Goal: Task Accomplishment & Management: Complete application form

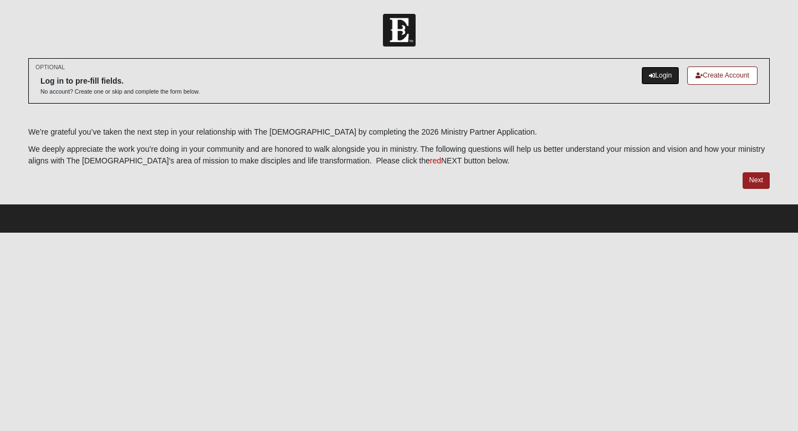
click at [657, 79] on link "Login" at bounding box center [660, 76] width 38 height 18
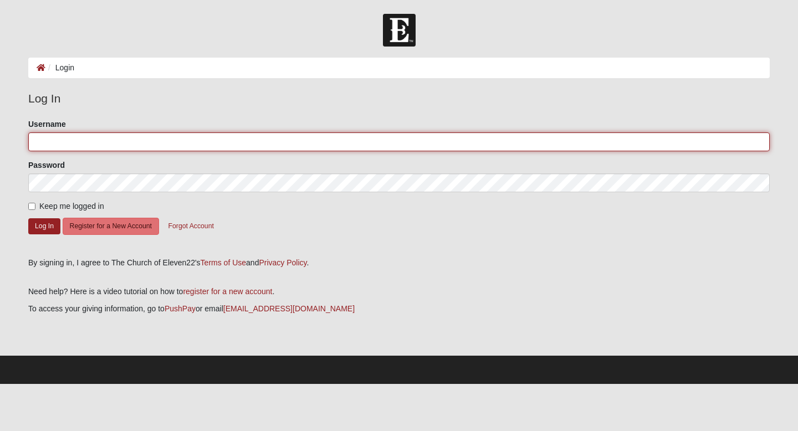
click at [80, 135] on input "Username" at bounding box center [399, 141] width 742 height 19
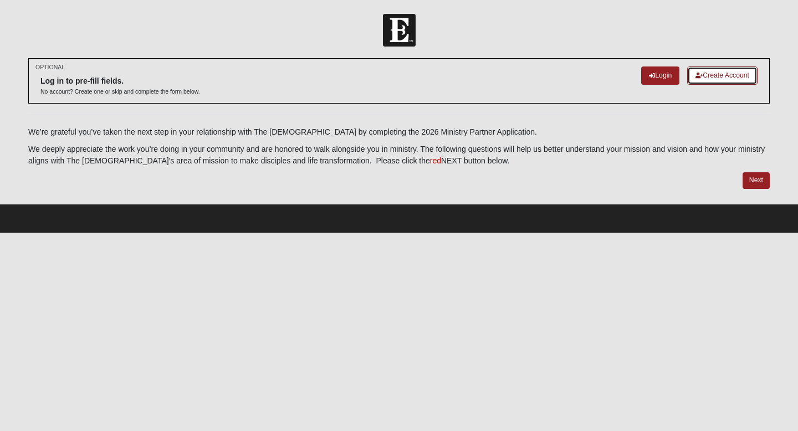
click at [728, 78] on link "Create Account" at bounding box center [722, 76] width 70 height 18
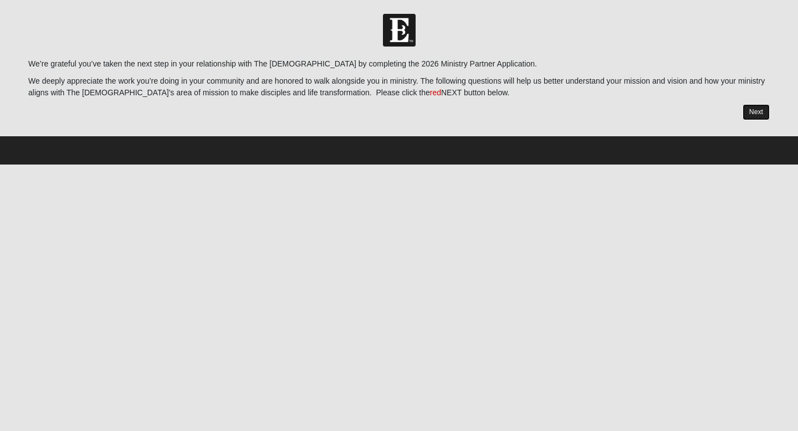
click at [758, 108] on link "Next" at bounding box center [756, 112] width 27 height 16
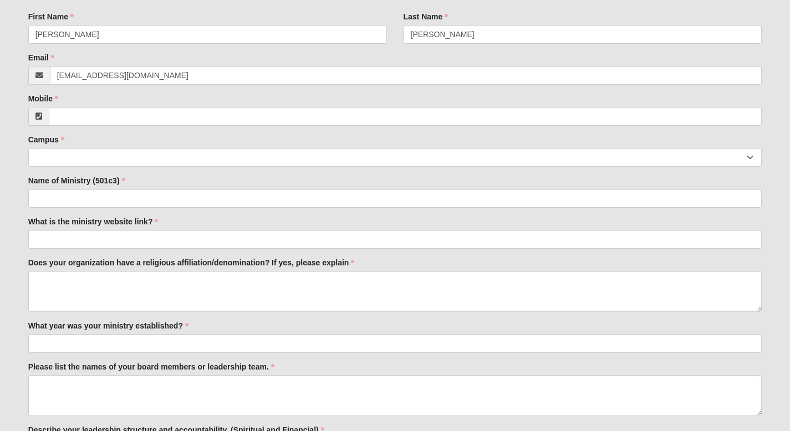
scroll to position [121, 0]
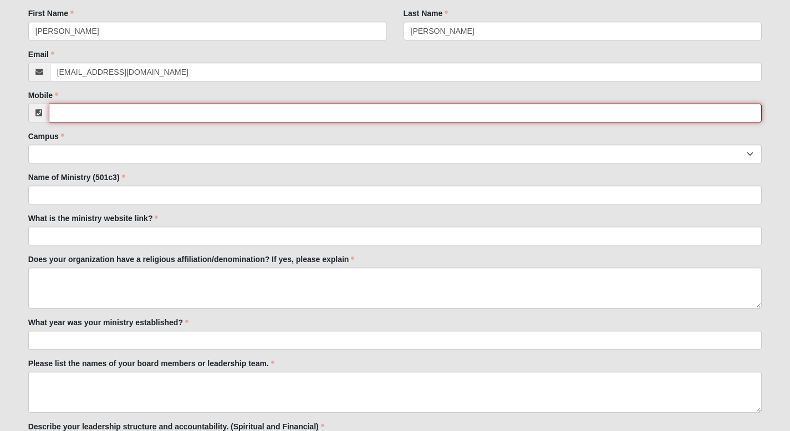
click at [72, 117] on input "Mobile" at bounding box center [405, 113] width 713 height 19
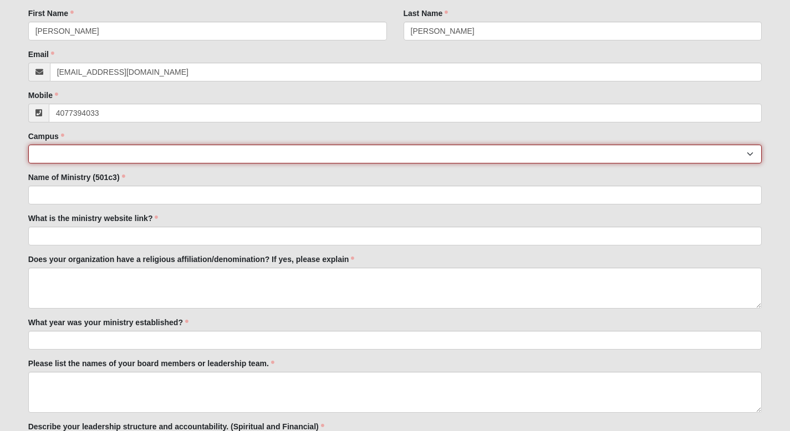
type input "(407) 739-4033"
click at [57, 150] on select "Arlington Baymeadows College Park Orlando (Coming Soon) Eleven22 Online Fleming…" at bounding box center [395, 154] width 734 height 19
select select "18"
click at [28, 145] on select "Arlington Baymeadows College Park Orlando (Coming Soon) Eleven22 Online Fleming…" at bounding box center [395, 154] width 734 height 19
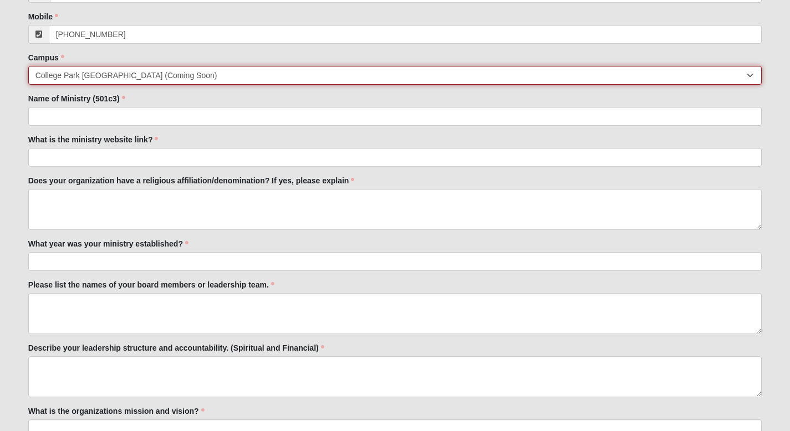
scroll to position [206, 0]
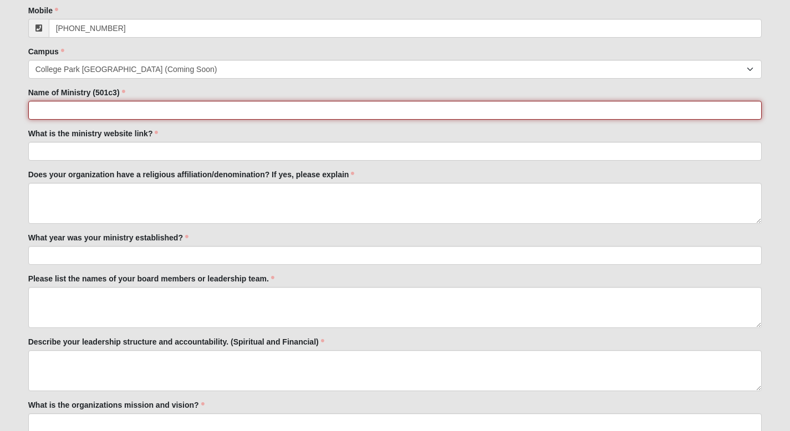
click at [65, 109] on input "Name of Ministry (501c3)" at bounding box center [395, 110] width 734 height 19
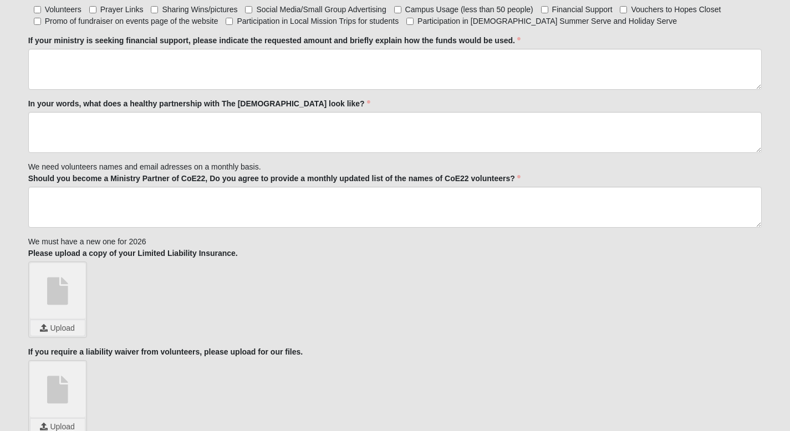
scroll to position [1076, 0]
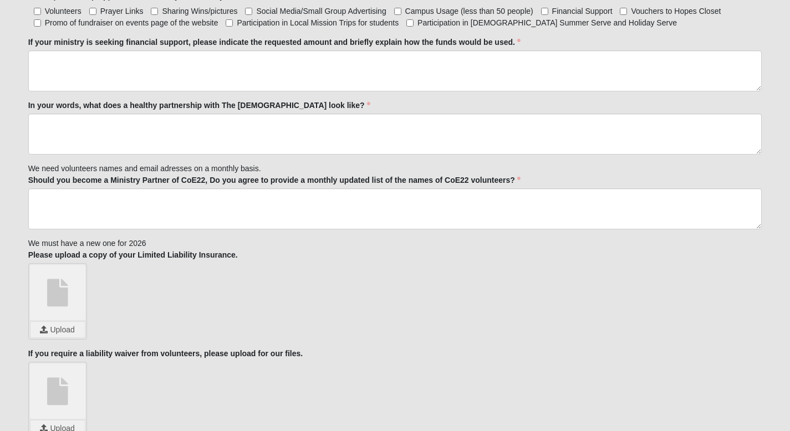
type input "One Purse"
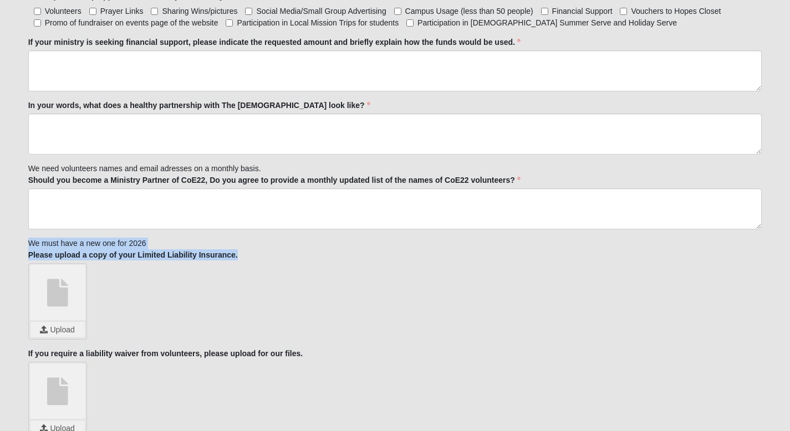
drag, startPoint x: 24, startPoint y: 231, endPoint x: 246, endPoint y: 242, distance: 222.6
copy div "We must have a new one for 2026 Please upload a copy of your Limited Liability …"
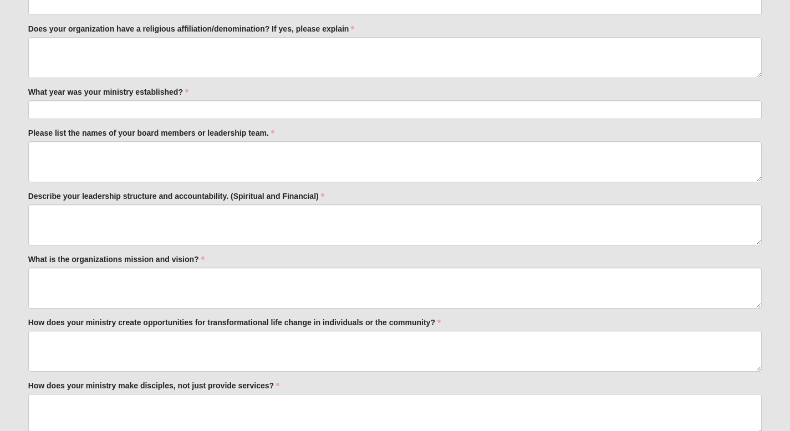
scroll to position [353, 0]
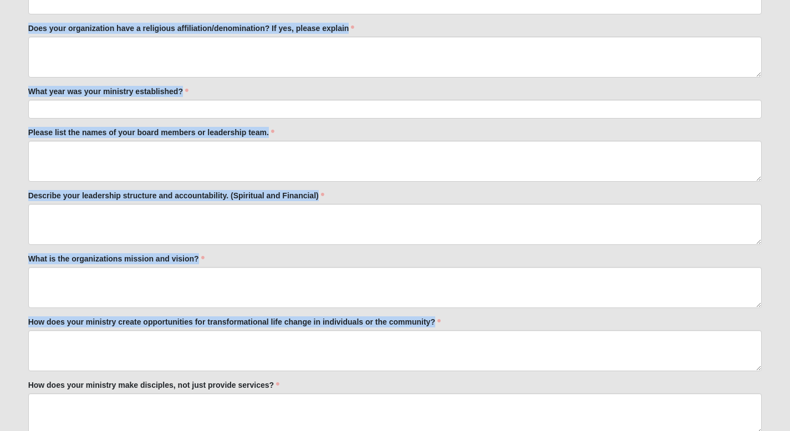
drag, startPoint x: 23, startPoint y: 26, endPoint x: 277, endPoint y: 350, distance: 411.5
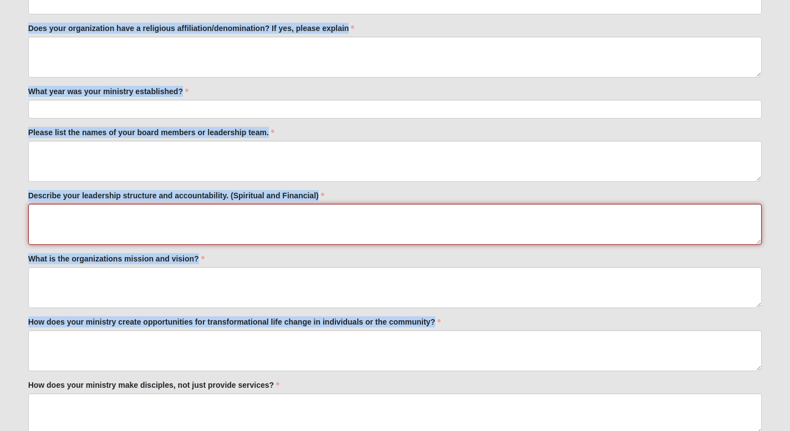
click at [292, 239] on textarea "Describe your leadership structure and accountability. (Spiritual and Financial)" at bounding box center [395, 224] width 734 height 41
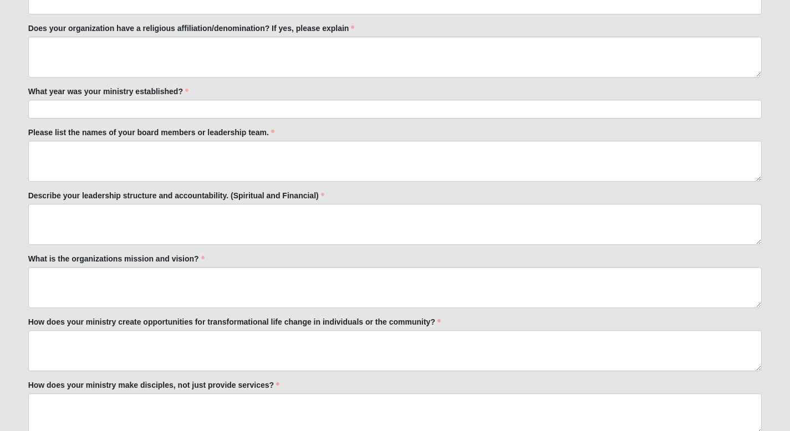
click at [292, 261] on div "What is the organizations mission and vision? What is the organizations mission…" at bounding box center [395, 280] width 734 height 55
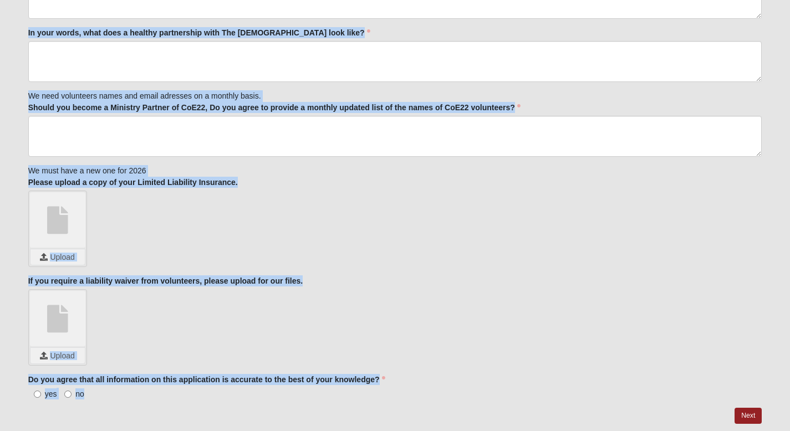
scroll to position [1175, 0]
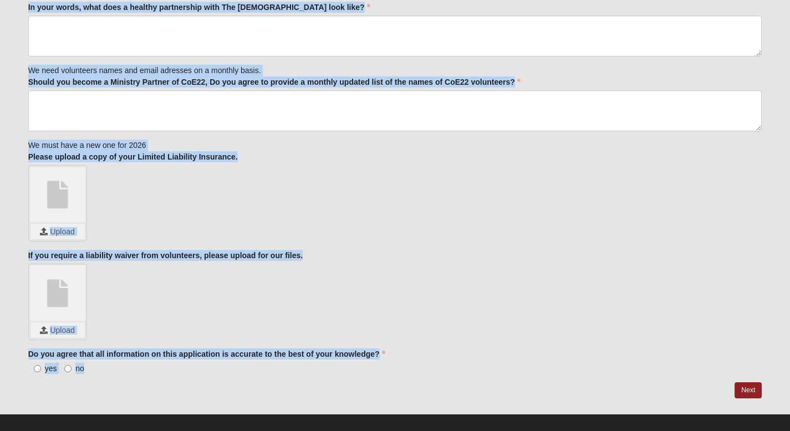
drag, startPoint x: 27, startPoint y: 95, endPoint x: 415, endPoint y: 388, distance: 486.3
copy div "Does your organization have a religious affiliation/denomination? If yes, pleas…"
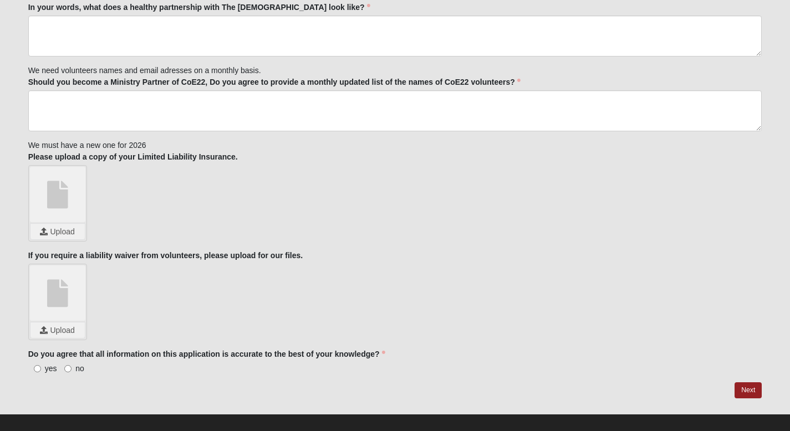
click at [454, 272] on div "Upload" at bounding box center [395, 302] width 734 height 76
click at [745, 382] on link "Next" at bounding box center [747, 390] width 27 height 16
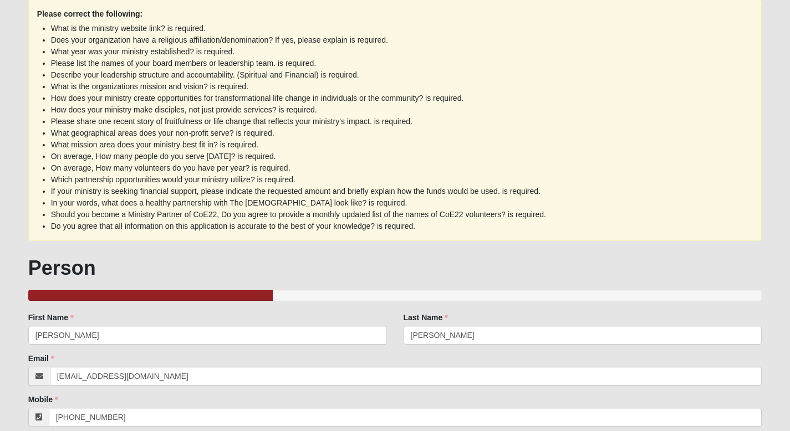
scroll to position [0, 0]
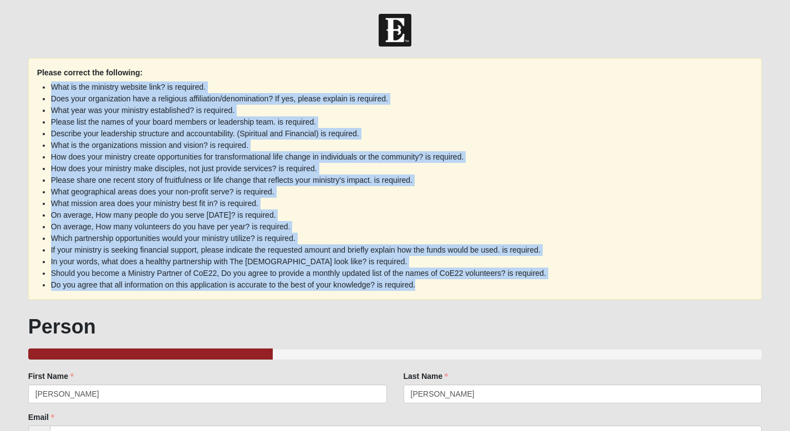
drag, startPoint x: 51, startPoint y: 86, endPoint x: 422, endPoint y: 287, distance: 421.9
click at [422, 287] on ul "What is the ministry website link? is required. Does your organization have a r…" at bounding box center [395, 185] width 716 height 212
copy ul "What is the ministry website link? is required. Does your organization have a r…"
